Goal: Communication & Community: Answer question/provide support

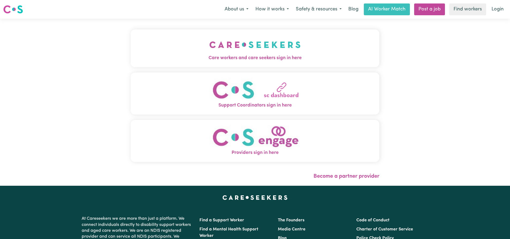
drag, startPoint x: 0, startPoint y: 0, endPoint x: 285, endPoint y: 44, distance: 288.6
click at [285, 44] on img "Care workers and care seekers sign in here" at bounding box center [254, 45] width 91 height 20
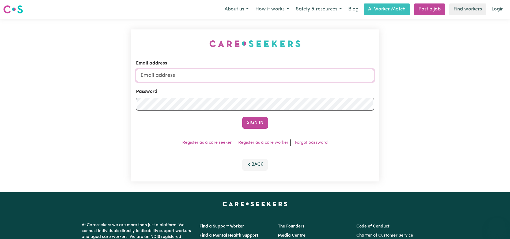
type input "[EMAIL_ADDRESS][DOMAIN_NAME]"
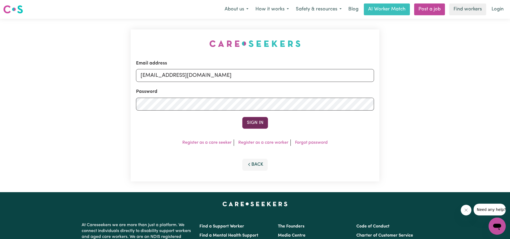
click at [256, 120] on button "Sign In" at bounding box center [255, 123] width 26 height 12
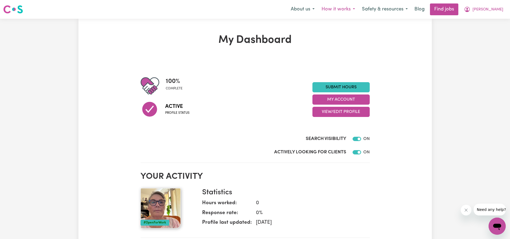
click at [358, 7] on button "How it works" at bounding box center [338, 9] width 40 height 11
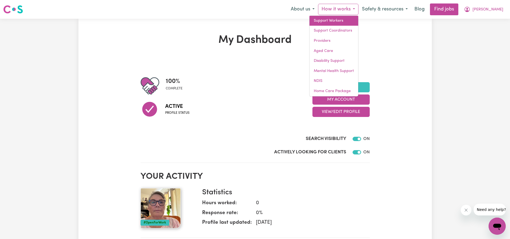
click at [350, 19] on link "Support Workers" at bounding box center [333, 21] width 49 height 10
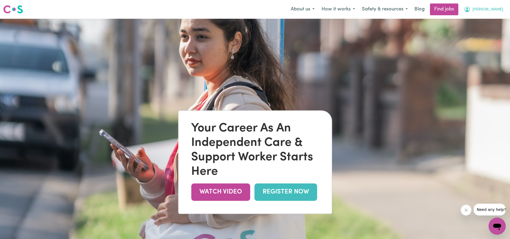
click at [496, 8] on span "[PERSON_NAME]" at bounding box center [487, 10] width 31 height 6
click at [482, 17] on link "My Account" at bounding box center [485, 21] width 42 height 10
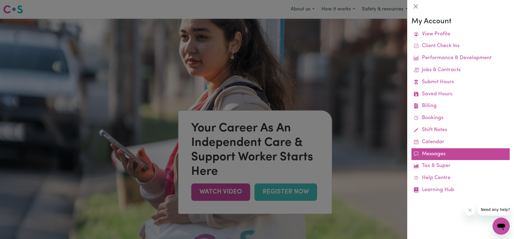
click at [429, 152] on link "Messages" at bounding box center [460, 154] width 98 height 12
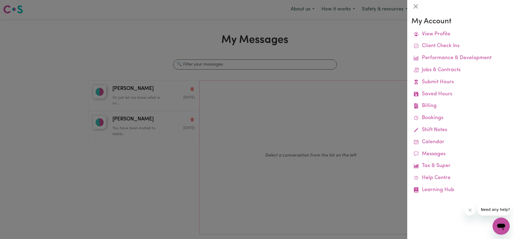
click at [290, 191] on div at bounding box center [257, 119] width 514 height 239
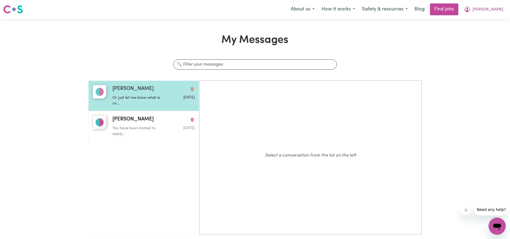
click at [146, 93] on div "Or just let me know what is co..." at bounding box center [139, 100] width 55 height 14
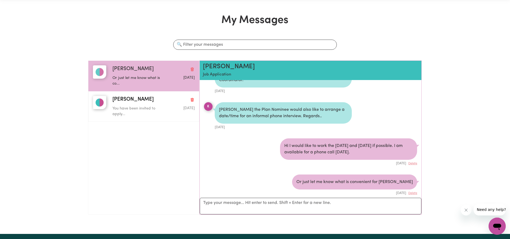
scroll to position [54, 0]
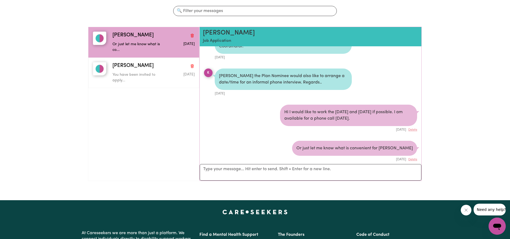
drag, startPoint x: 209, startPoint y: 162, endPoint x: 209, endPoint y: 168, distance: 5.4
click at [209, 167] on div "[PERSON_NAME] Job Application I would like to apply for the following job, Cons…" at bounding box center [310, 104] width 222 height 154
click at [228, 177] on textarea "Your reply" at bounding box center [311, 172] width 222 height 17
type textarea "Hi [PERSON_NAME], Are you able to advise as to whether I will be lucky enough t…"
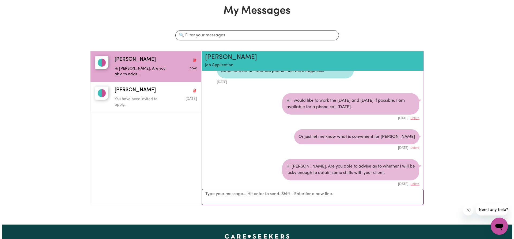
scroll to position [0, 0]
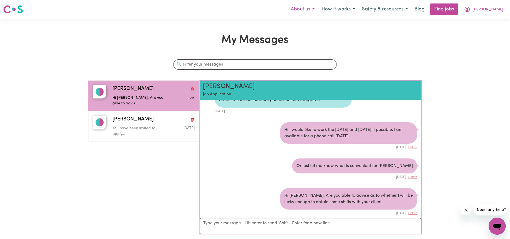
click at [318, 7] on button "About us" at bounding box center [302, 9] width 31 height 11
click at [383, 45] on h1 "My Messages" at bounding box center [254, 40] width 333 height 13
click at [458, 9] on link "Find jobs" at bounding box center [444, 9] width 28 height 12
